Goal: Navigation & Orientation: Find specific page/section

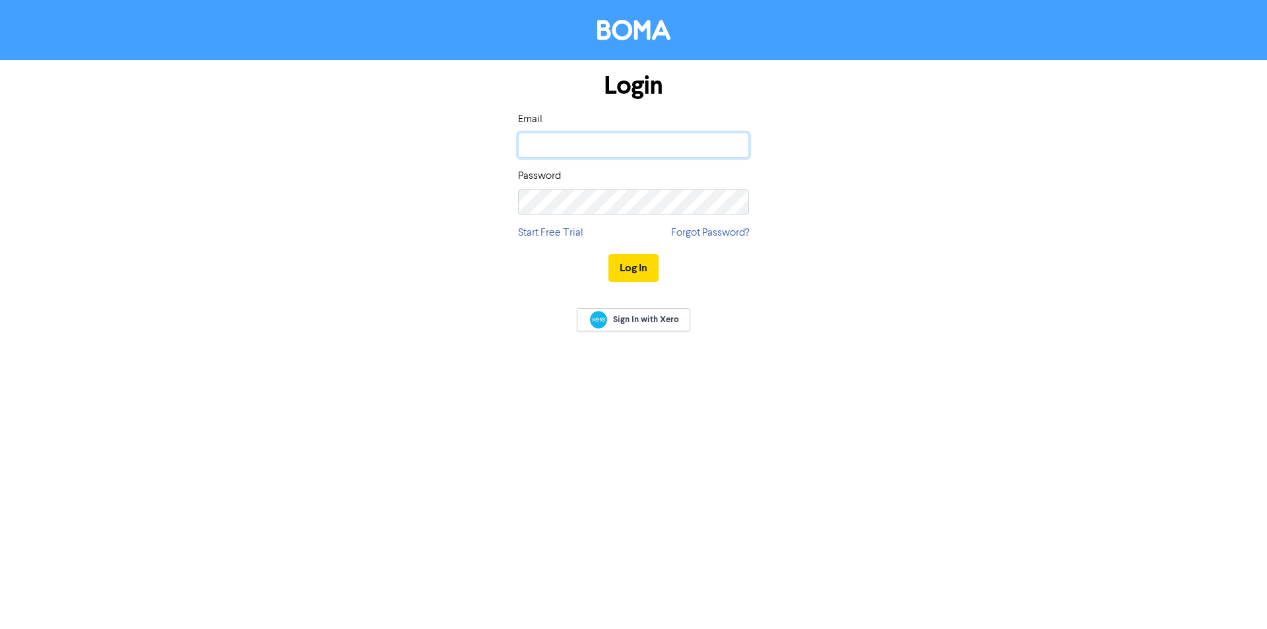
click at [626, 153] on input "email" at bounding box center [633, 145] width 231 height 25
type input "[EMAIL_ADDRESS][DOMAIN_NAME]"
click at [609, 254] on button "Log In" at bounding box center [634, 268] width 50 height 28
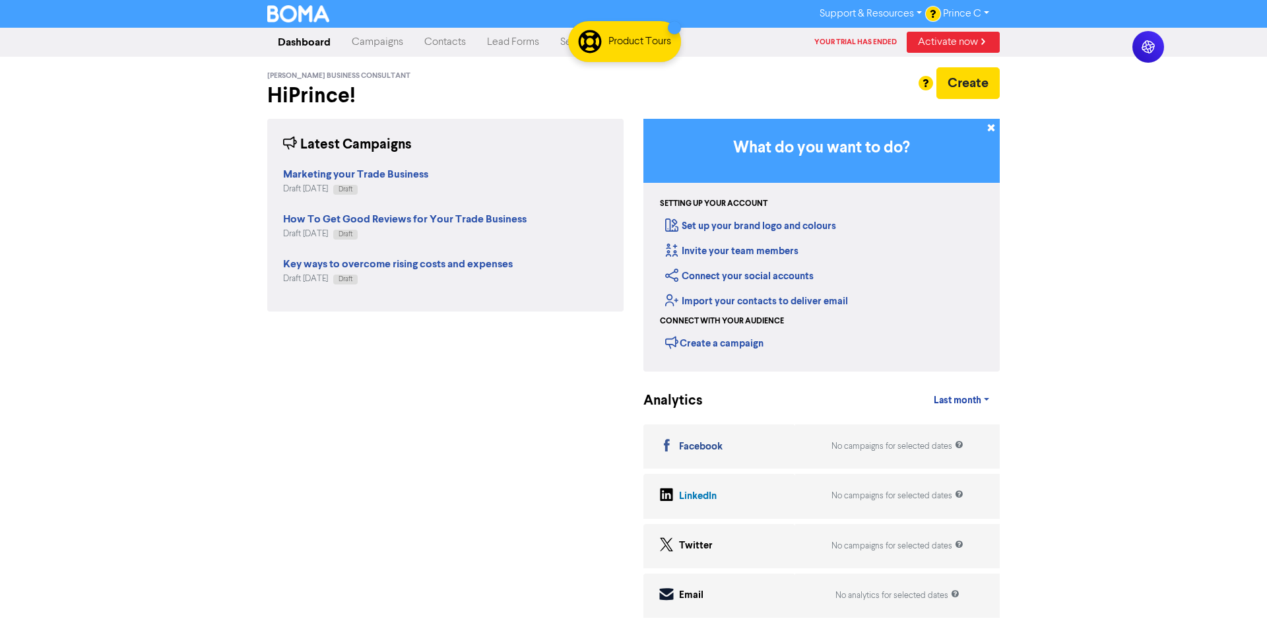
click at [1048, 176] on div "Support & Resources Video Tutorials FAQ & Guides Marketing Education Prince C L…" at bounding box center [633, 314] width 1267 height 629
